Goal: Information Seeking & Learning: Understand process/instructions

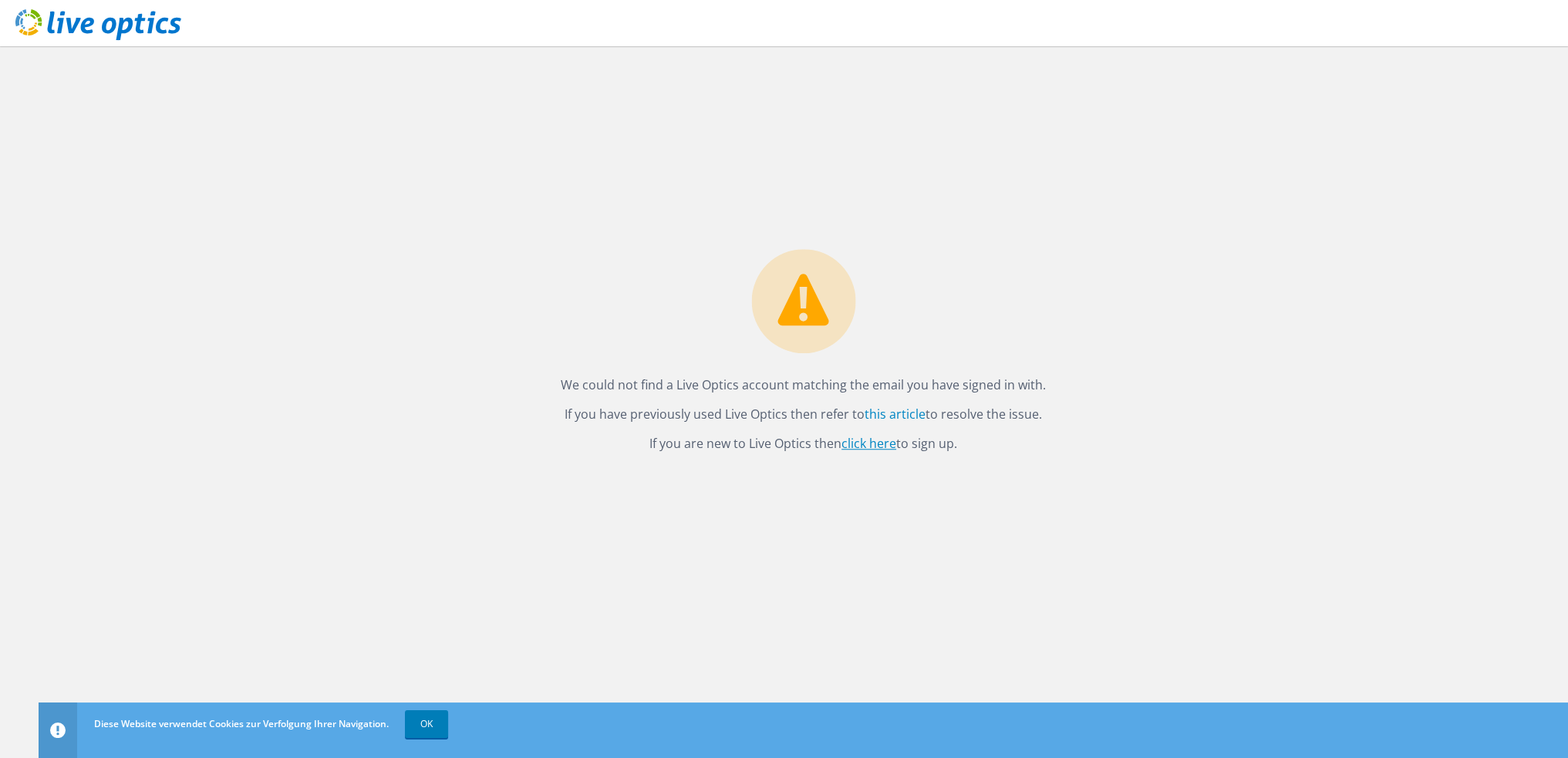
click at [879, 447] on link "click here" at bounding box center [869, 443] width 55 height 17
click at [880, 412] on link "this article" at bounding box center [895, 414] width 61 height 17
click at [417, 728] on link "OK" at bounding box center [426, 725] width 43 height 28
